Goal: Navigation & Orientation: Find specific page/section

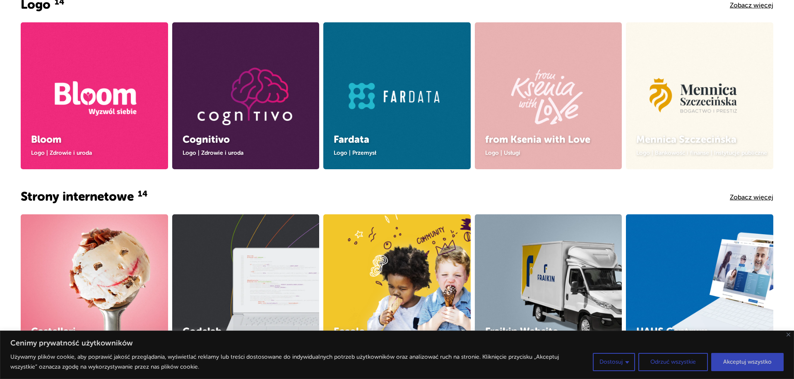
scroll to position [387, 0]
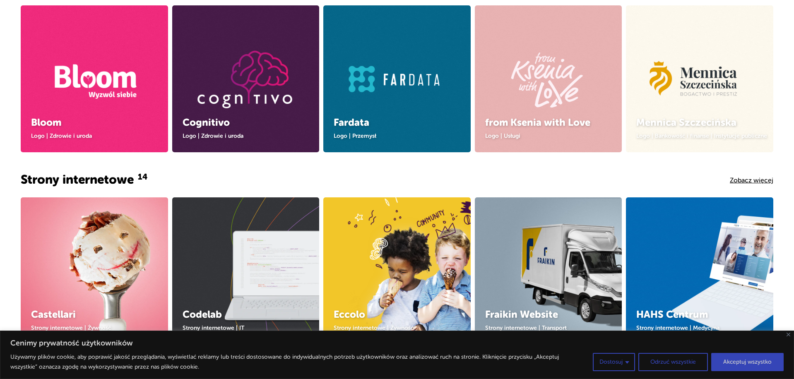
click at [755, 173] on div "Strony internetowe 14 Zobacz więcej" at bounding box center [397, 180] width 752 height 18
click at [761, 183] on link "Zobacz więcej" at bounding box center [751, 180] width 43 height 7
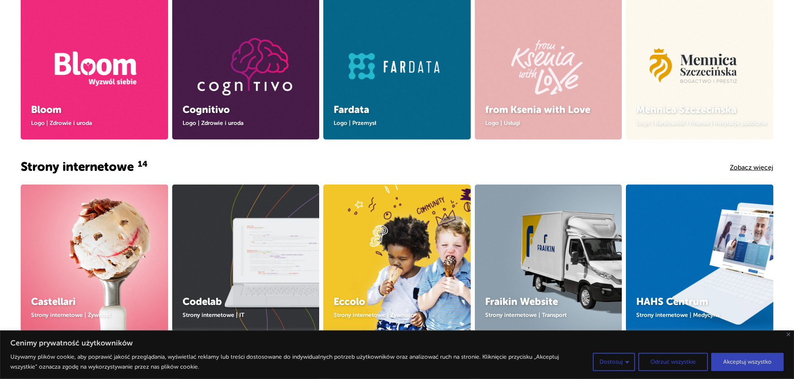
scroll to position [380, 0]
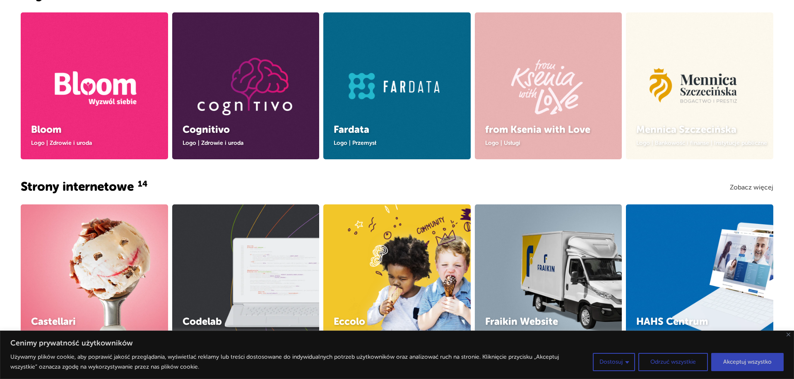
click at [737, 185] on link "Zobacz więcej" at bounding box center [751, 187] width 43 height 7
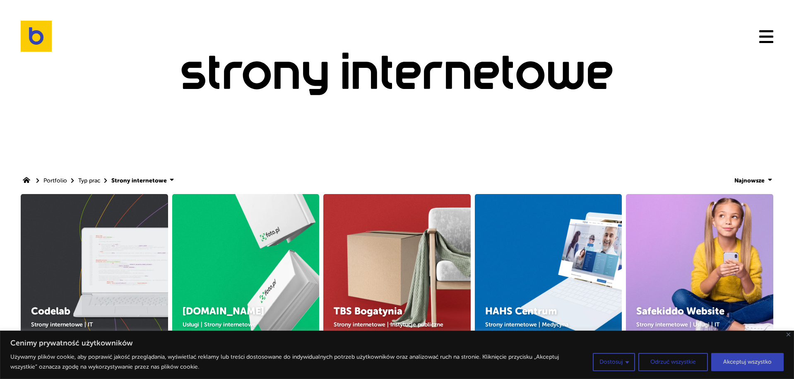
click at [538, 135] on div "Strony internetowe" at bounding box center [397, 85] width 794 height 170
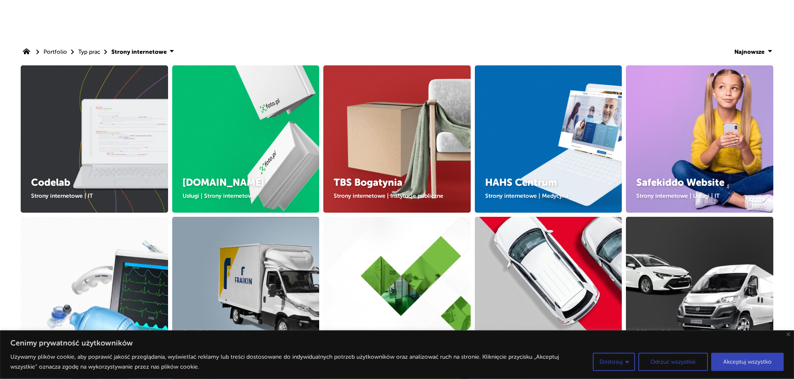
scroll to position [169, 0]
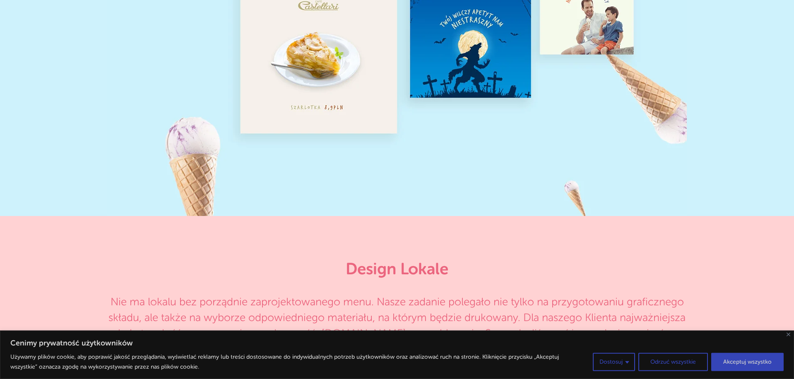
scroll to position [5529, 0]
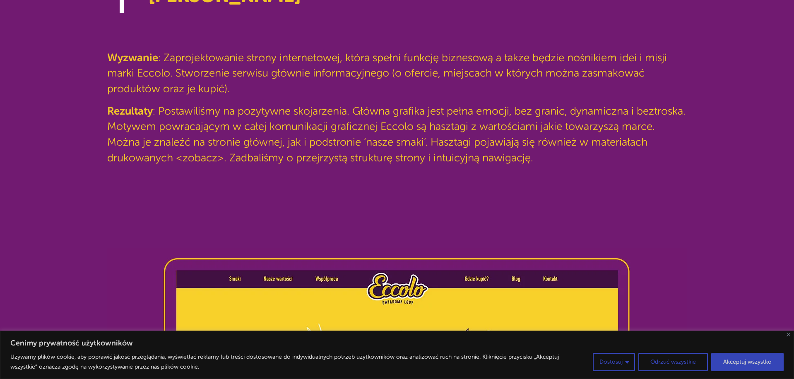
scroll to position [802, 0]
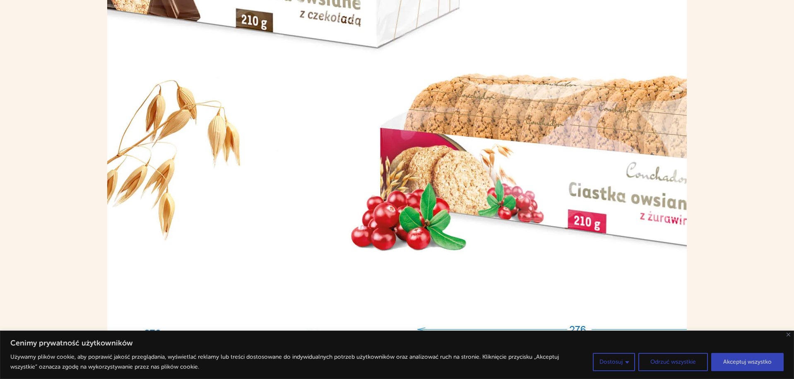
scroll to position [1688, 0]
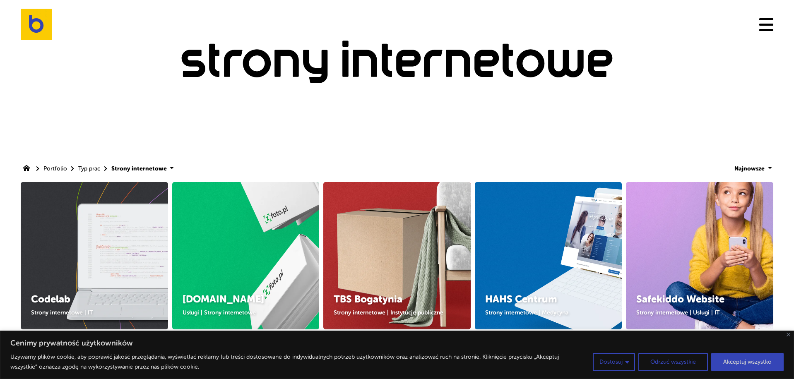
scroll to position [169, 0]
